Goal: Task Accomplishment & Management: Understand process/instructions

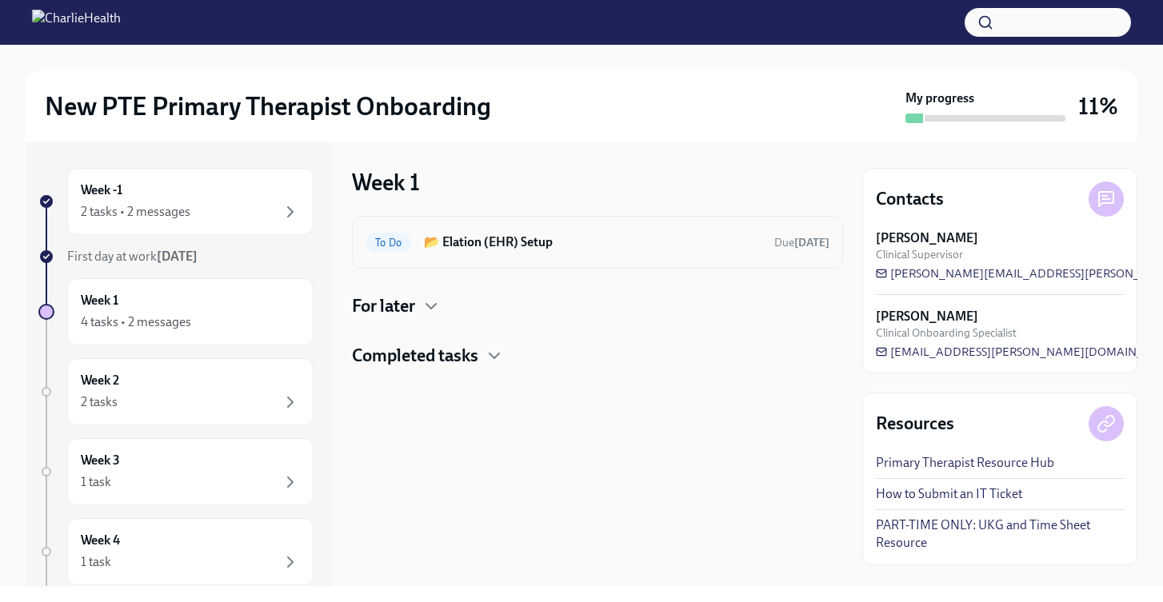
click at [508, 254] on div "To Do 📂 Elation (EHR) Setup Due [DATE]" at bounding box center [597, 242] width 491 height 53
click at [550, 248] on h6 "📂 Elation (EHR) Setup" at bounding box center [593, 243] width 338 height 18
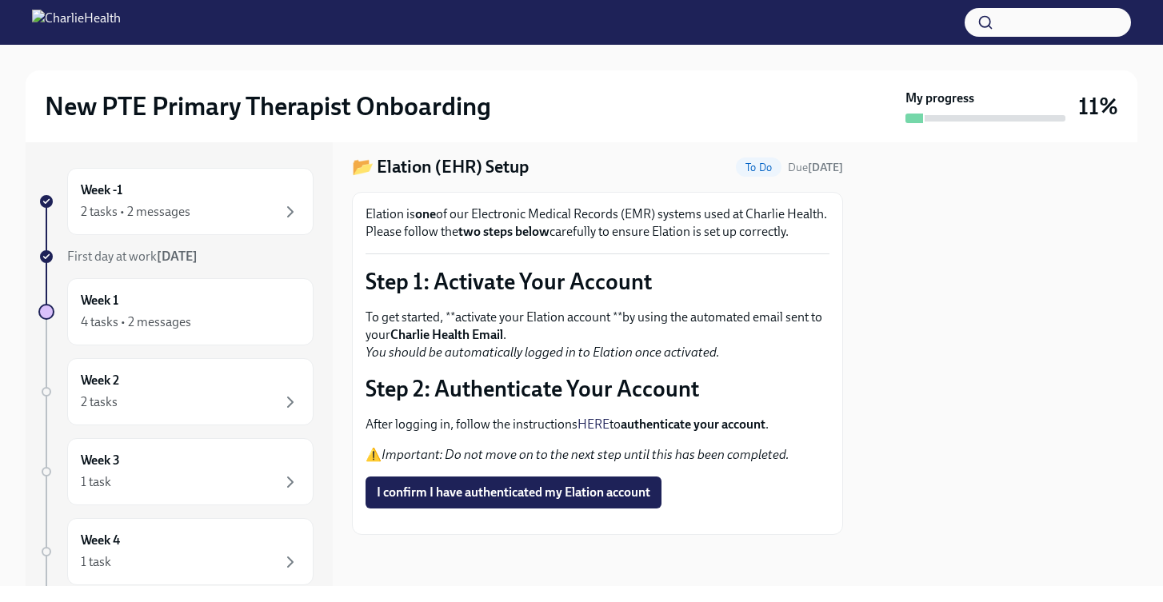
click at [599, 417] on link "HERE" at bounding box center [594, 424] width 32 height 15
click at [546, 485] on span "I confirm I have authenticated my Elation account" at bounding box center [514, 493] width 274 height 16
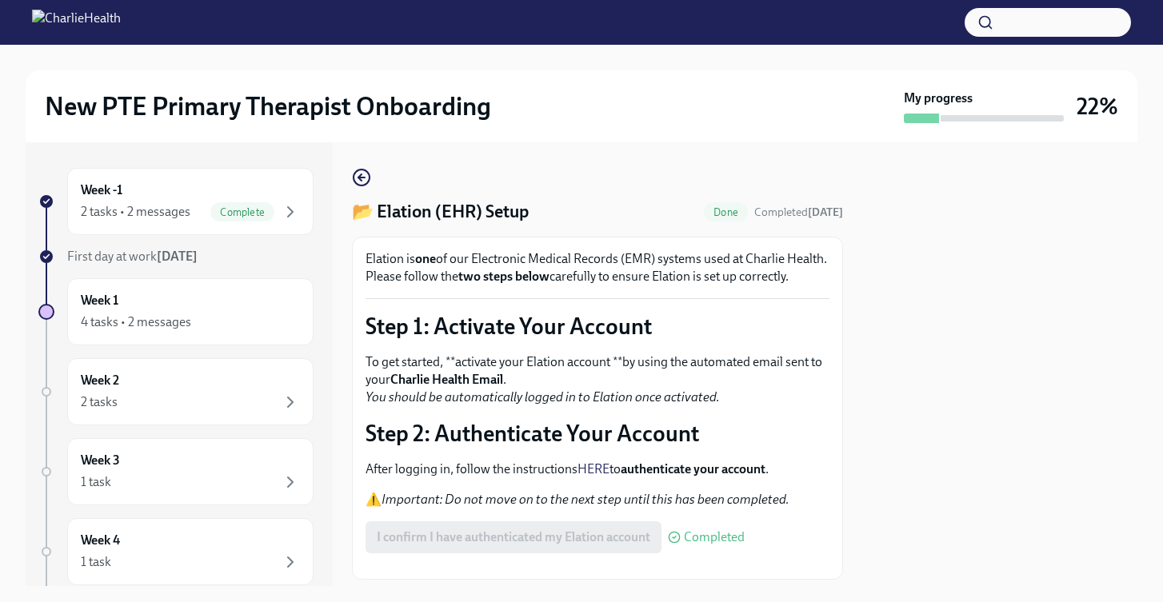
scroll to position [0, 0]
click at [223, 198] on div "Week -1 2 tasks • 2 messages Complete" at bounding box center [190, 202] width 219 height 40
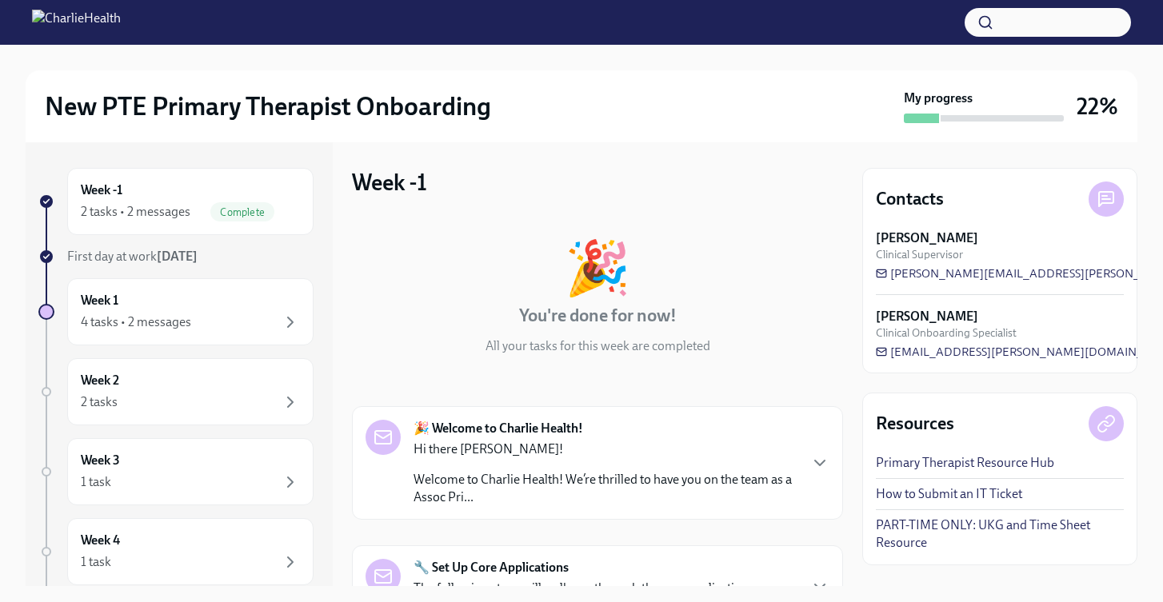
click at [270, 215] on span "Complete" at bounding box center [242, 212] width 64 height 12
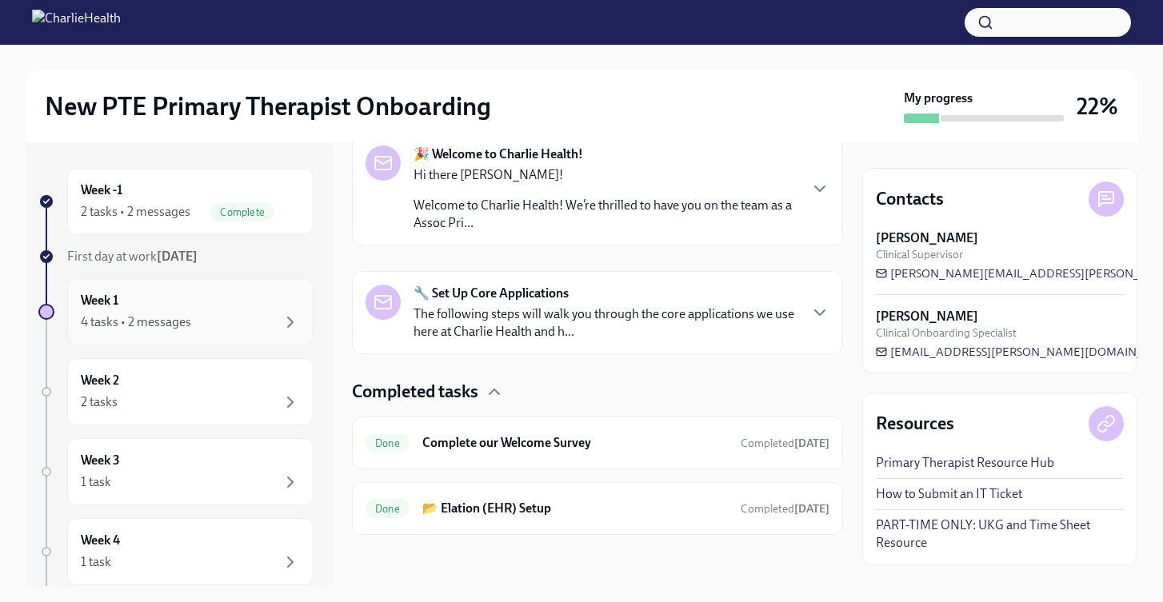
click at [209, 310] on div "Week 1 4 tasks • 2 messages" at bounding box center [190, 312] width 219 height 40
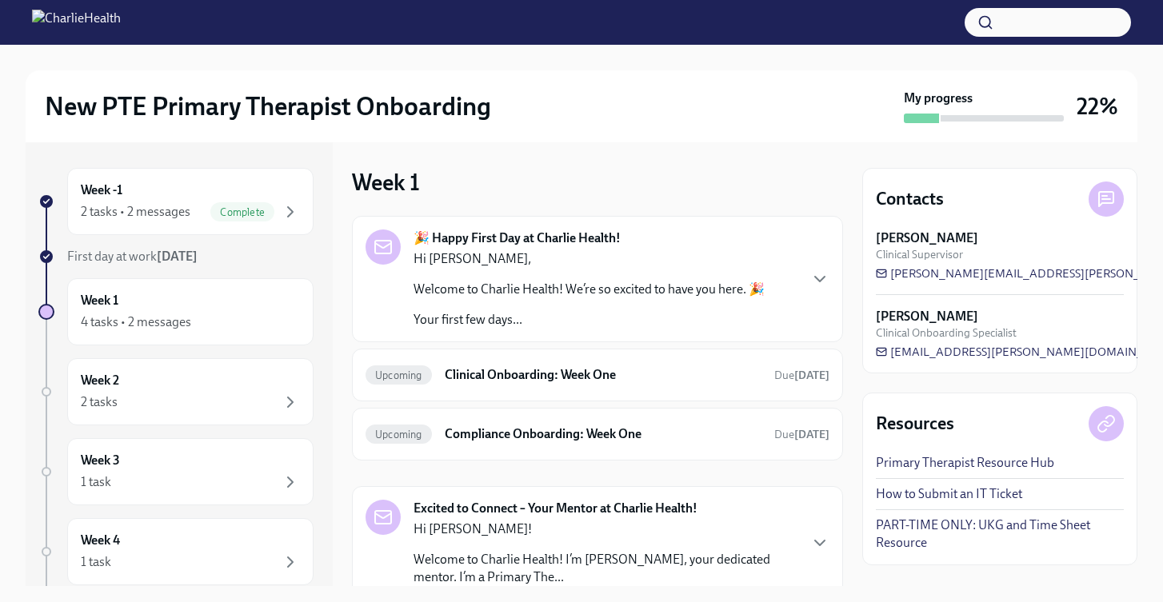
click at [550, 291] on p "Welcome to Charlie Health! We’re so excited to have you here. 🎉" at bounding box center [589, 290] width 351 height 18
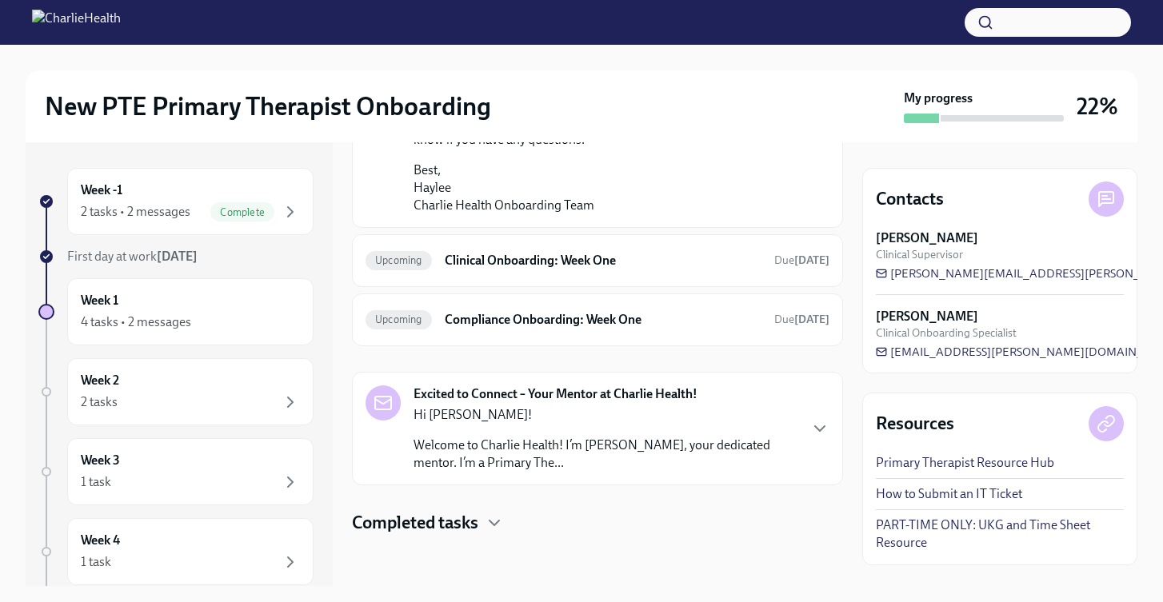
scroll to position [1365, 0]
click at [553, 443] on p "Welcome to Charlie Health! I’m [PERSON_NAME], your dedicated mentor. I’m a Prim…" at bounding box center [606, 454] width 384 height 35
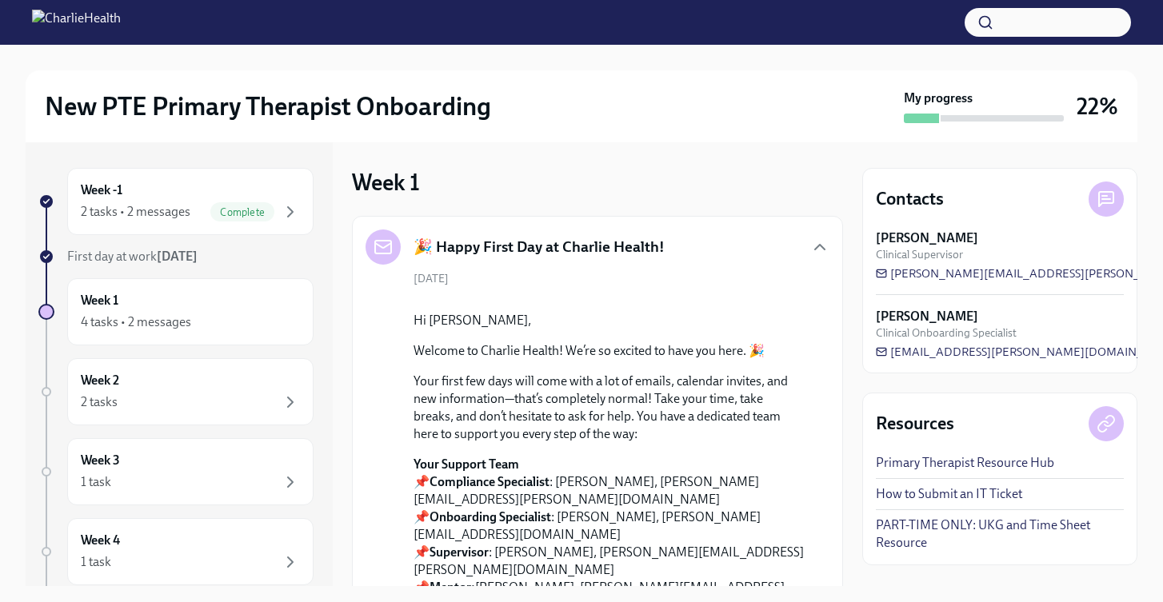
scroll to position [0, 0]
click at [904, 523] on link "PART-TIME ONLY: UKG and Time Sheet Resource" at bounding box center [1000, 534] width 248 height 35
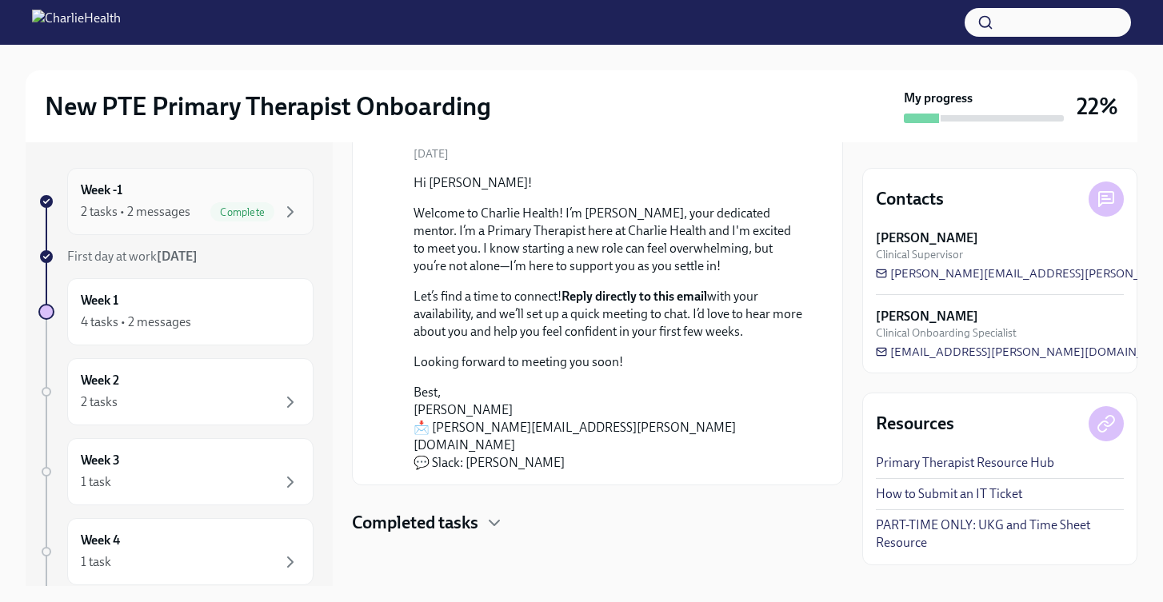
scroll to position [1630, 0]
click at [259, 186] on div "Week -1 2 tasks • 2 messages Complete" at bounding box center [190, 202] width 219 height 40
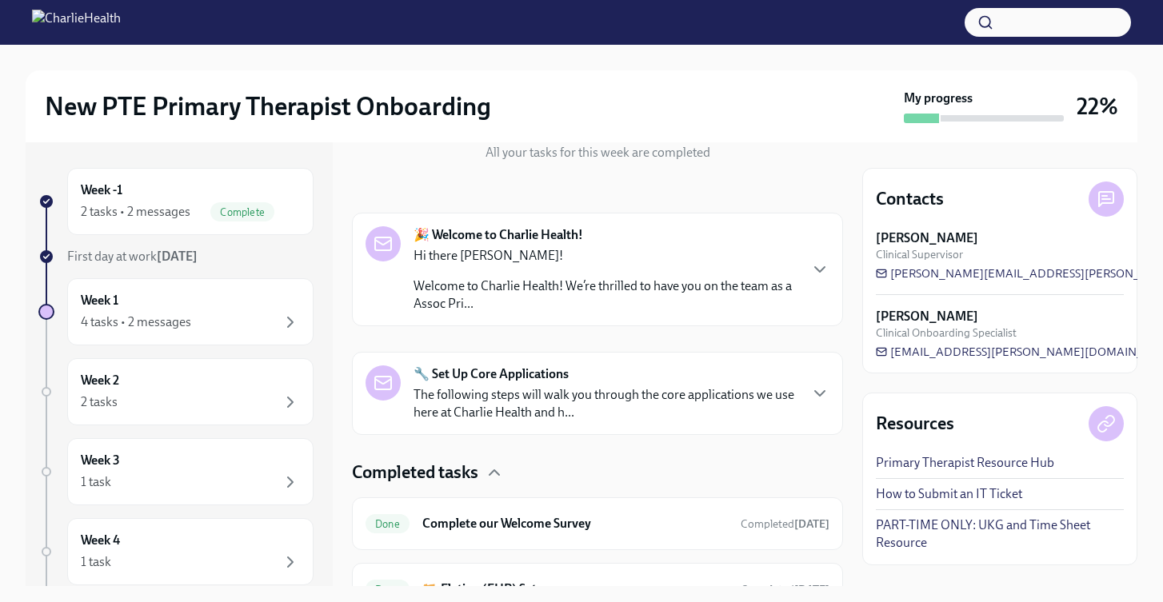
scroll to position [127, 0]
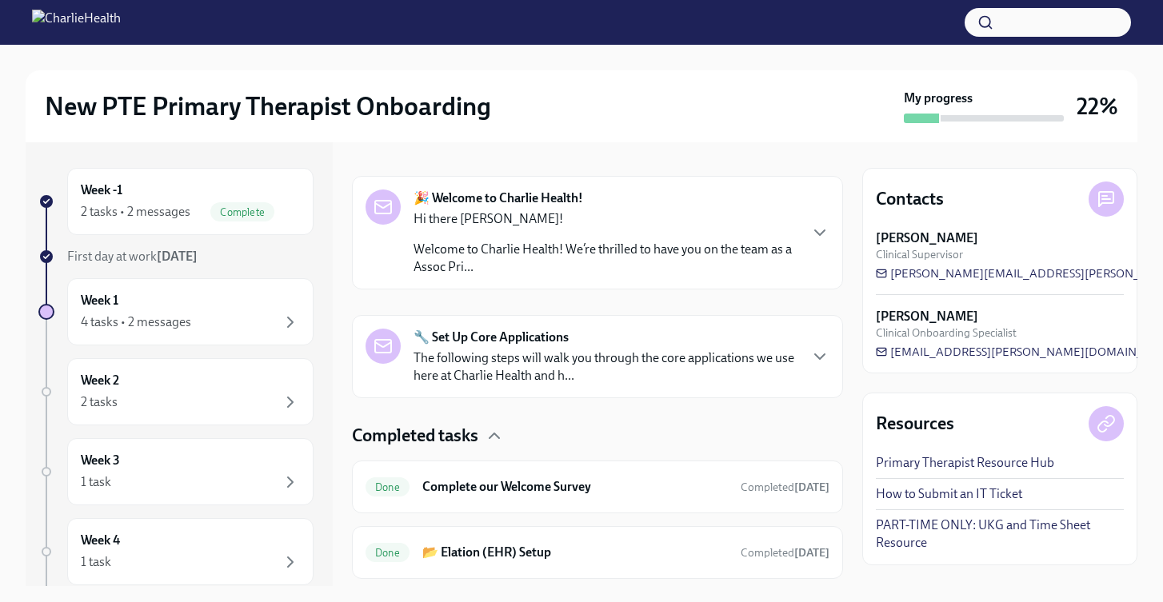
click at [590, 336] on div "🔧 Set Up Core Applications The following steps will walk you through the core a…" at bounding box center [606, 357] width 384 height 56
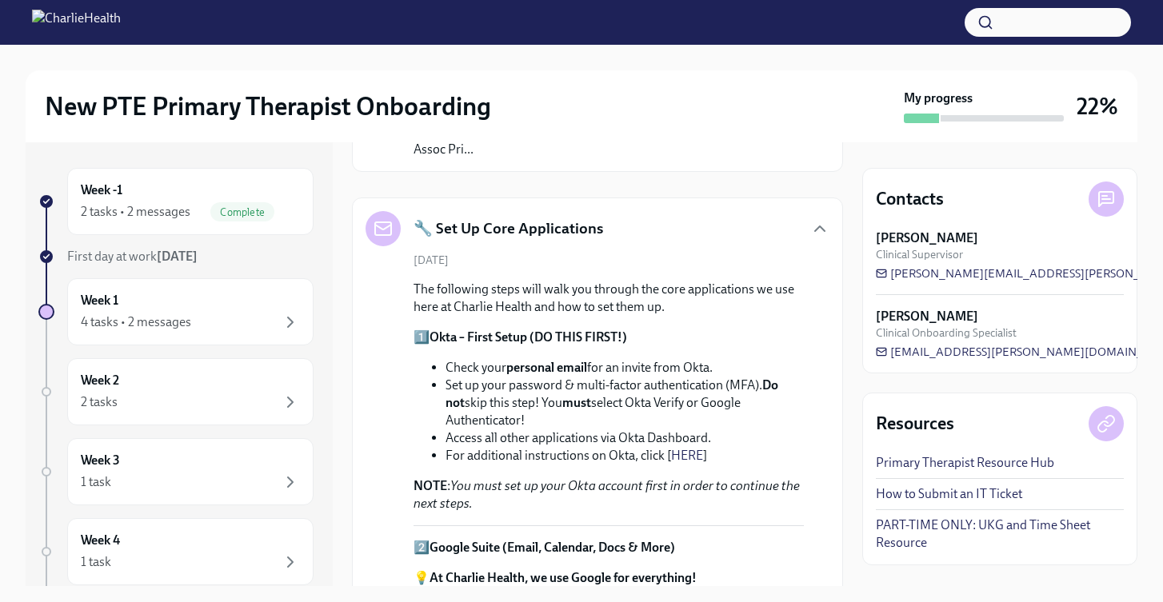
scroll to position [331, 0]
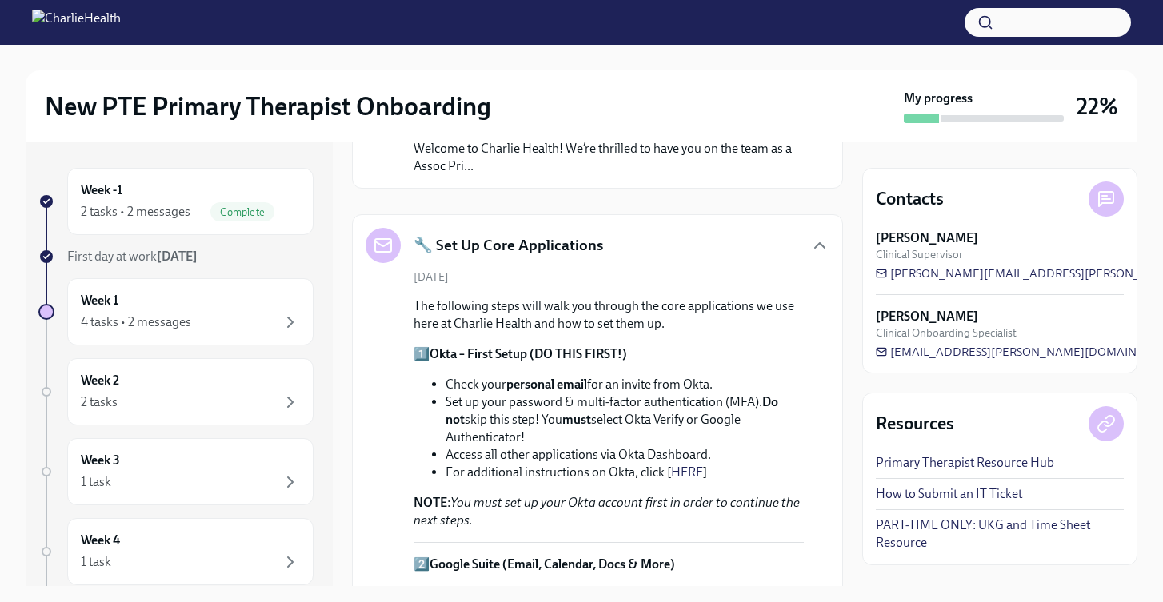
click at [666, 234] on div "🔧 Set Up Core Applications" at bounding box center [598, 245] width 464 height 35
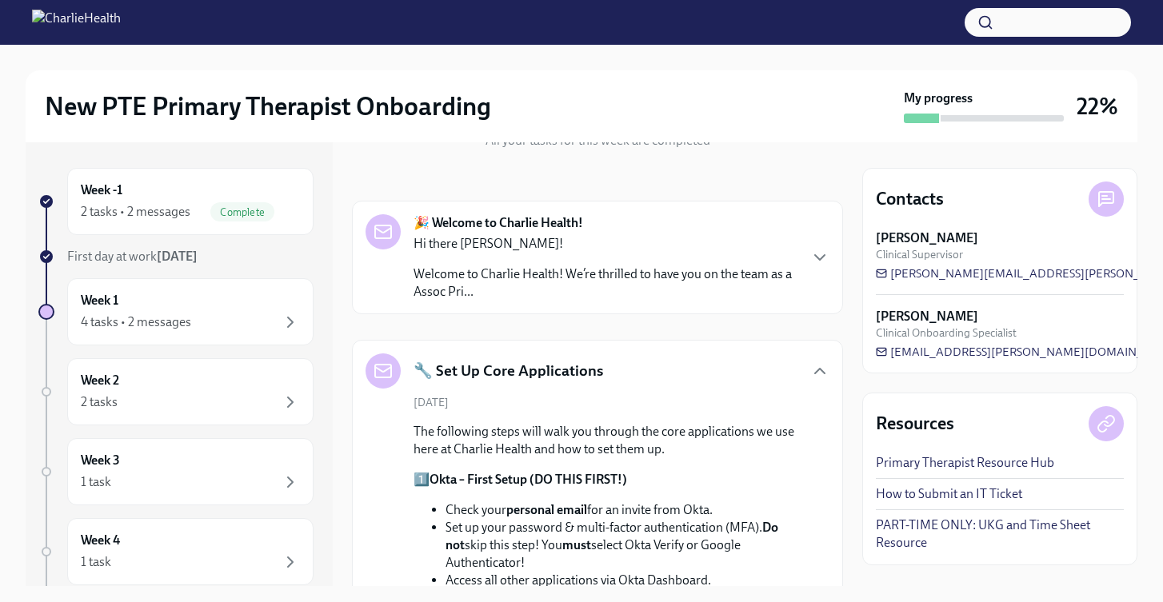
scroll to position [205, 0]
click at [666, 234] on div "🎉 Welcome to Charlie Health! Hi there [PERSON_NAME]! Welcome to Charlie Health!…" at bounding box center [606, 258] width 384 height 86
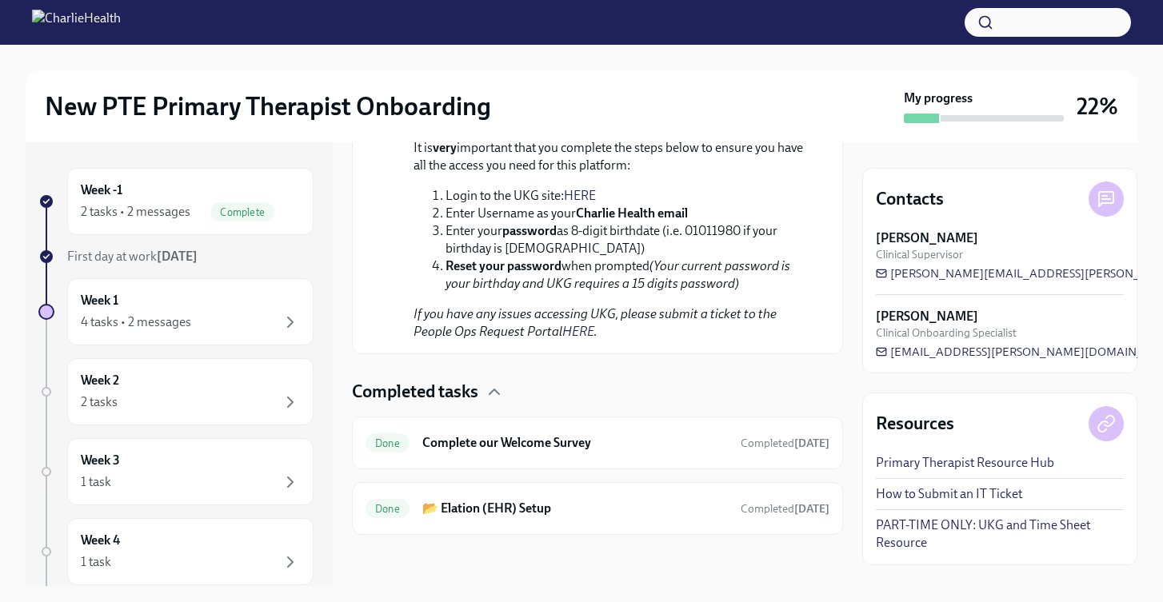
scroll to position [2490, 0]
